Goal: Task Accomplishment & Management: Manage account settings

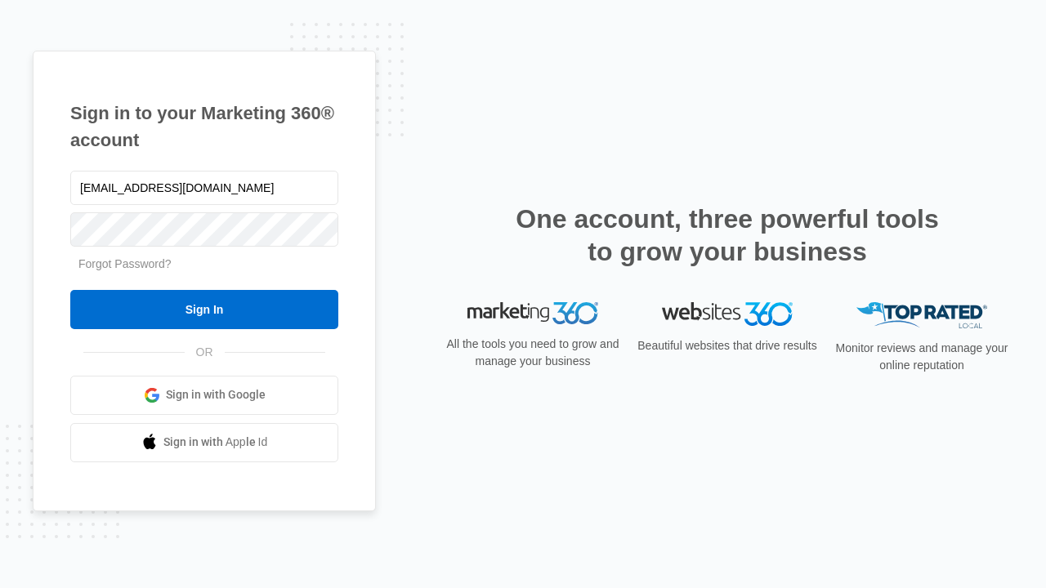
type input "[EMAIL_ADDRESS][DOMAIN_NAME]"
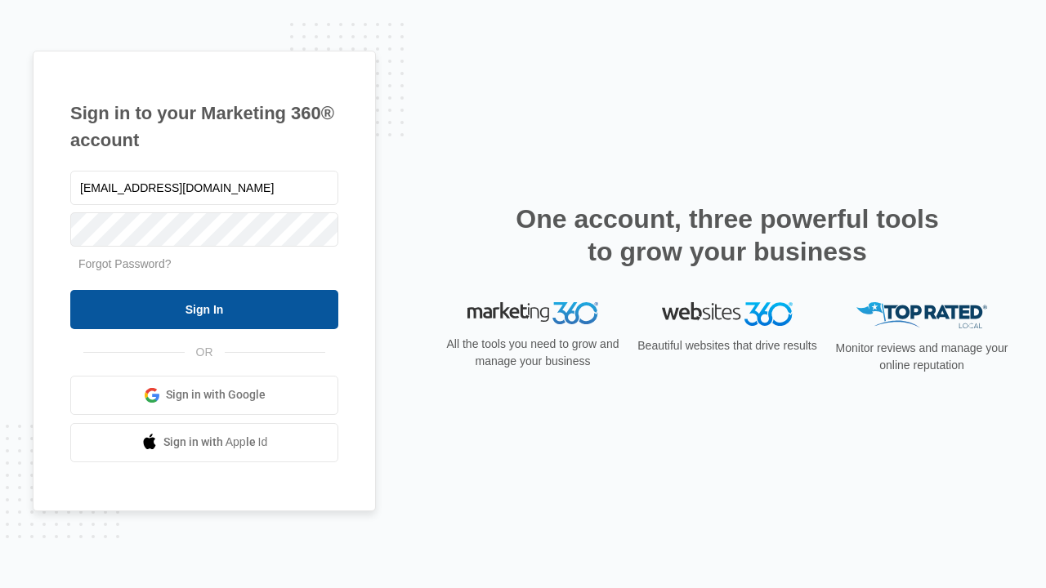
click at [204, 309] on input "Sign In" at bounding box center [204, 309] width 268 height 39
